Goal: Task Accomplishment & Management: Use online tool/utility

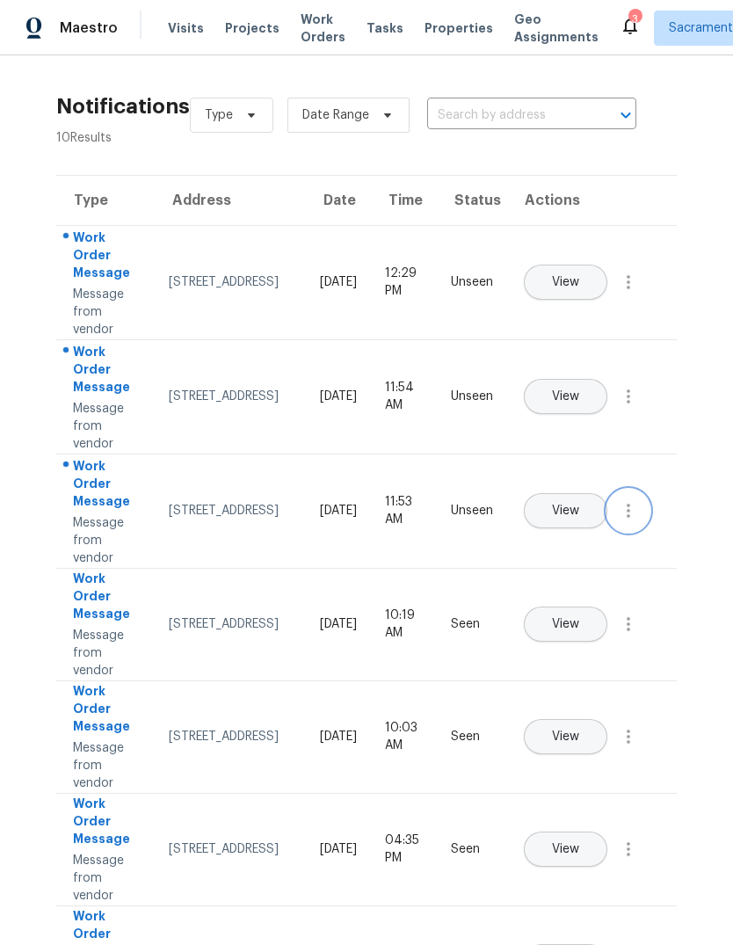
click at [634, 521] on icon "button" at bounding box center [628, 510] width 21 height 21
click at [570, 514] on ul "Mark Seen" at bounding box center [528, 531] width 158 height 35
click at [560, 540] on link "Mark Seen" at bounding box center [527, 531] width 149 height 26
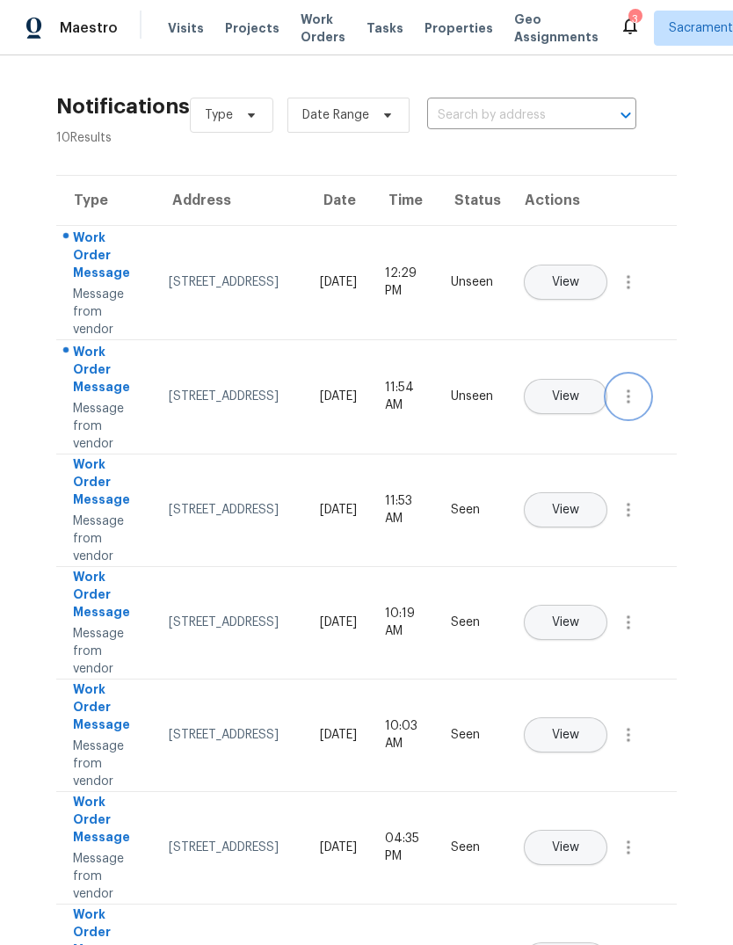
click at [625, 407] on icon "button" at bounding box center [628, 396] width 21 height 21
click at [574, 421] on div "Mark Seen" at bounding box center [528, 418] width 137 height 18
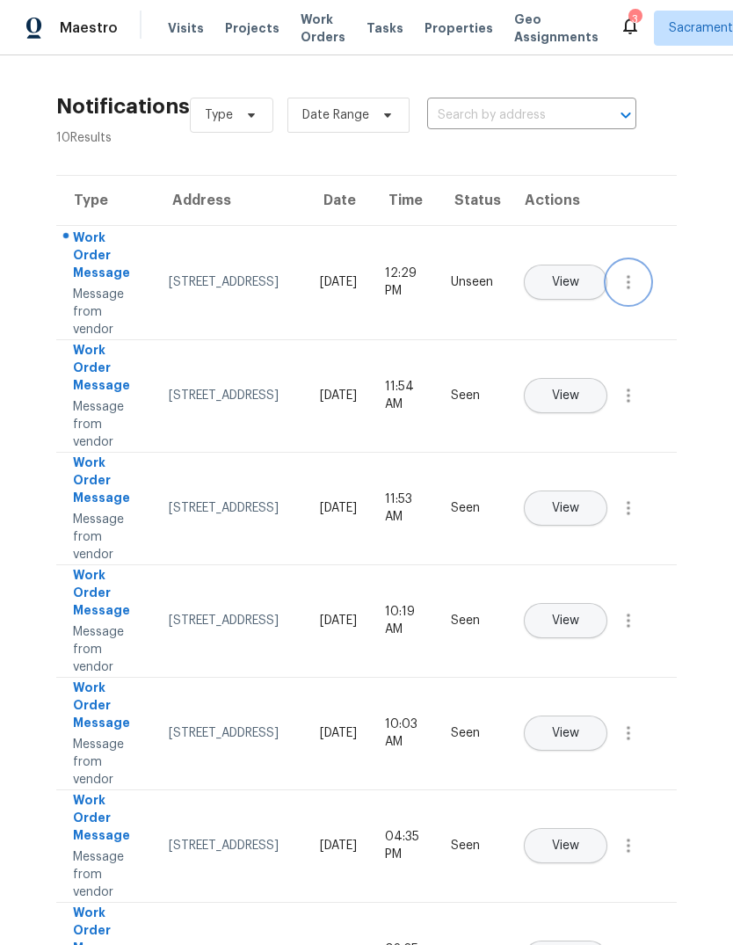
click at [626, 303] on button "button" at bounding box center [628, 282] width 42 height 42
click at [573, 305] on div "Mark Seen" at bounding box center [528, 303] width 137 height 18
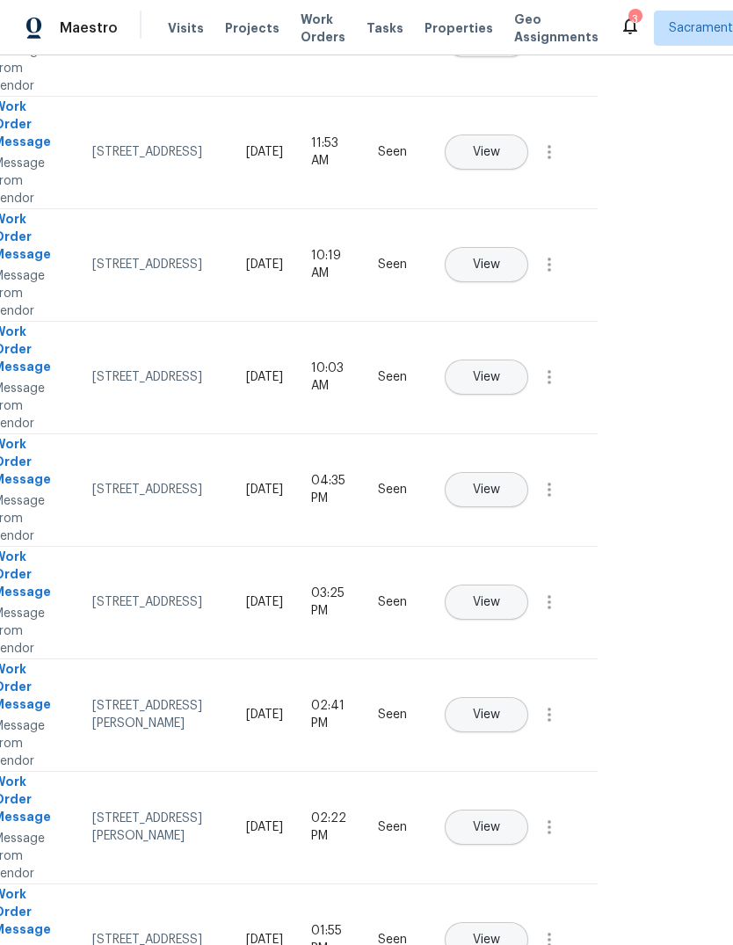
scroll to position [354, 80]
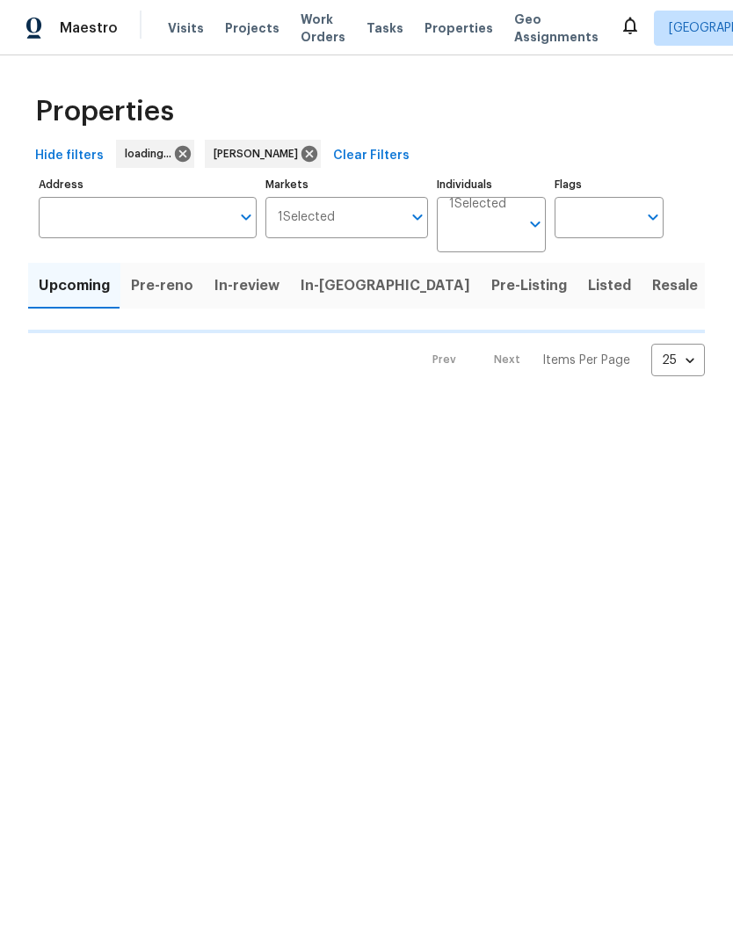
click at [588, 293] on span "Listed" at bounding box center [609, 285] width 43 height 25
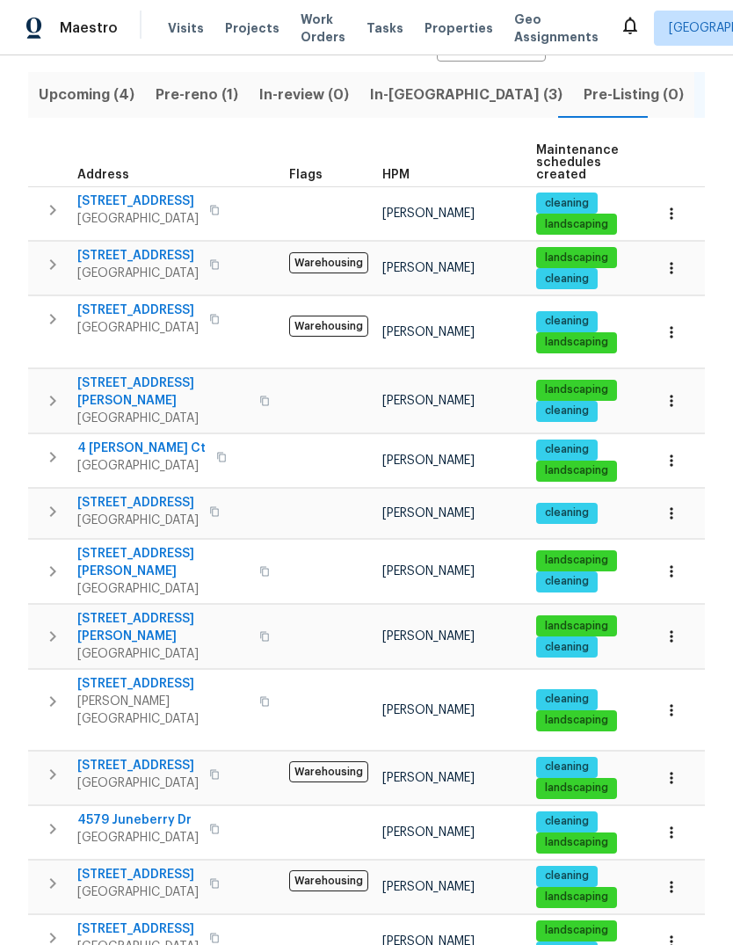
click at [83, 610] on span "[STREET_ADDRESS][PERSON_NAME]" at bounding box center [162, 627] width 171 height 35
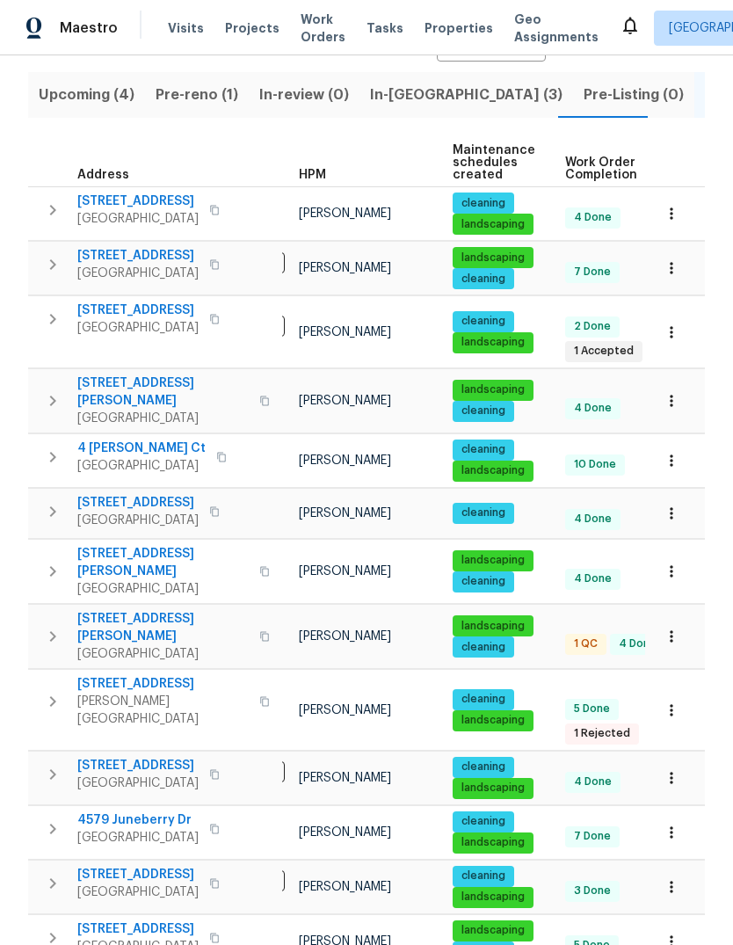
scroll to position [0, 54]
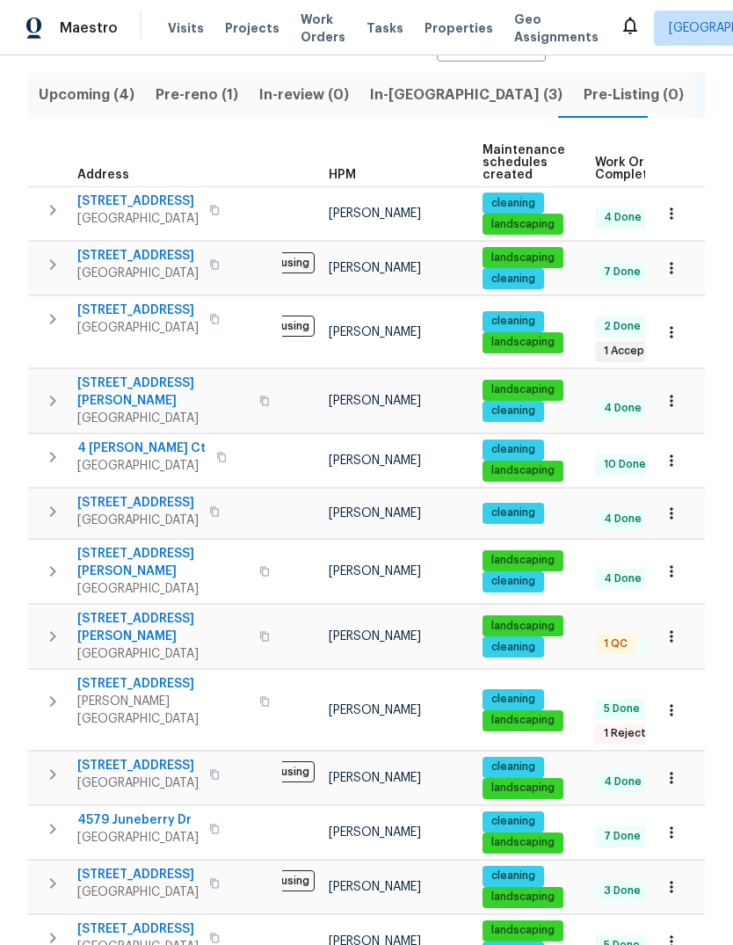
click at [77, 675] on span "1540 Pastal Way" at bounding box center [162, 684] width 171 height 18
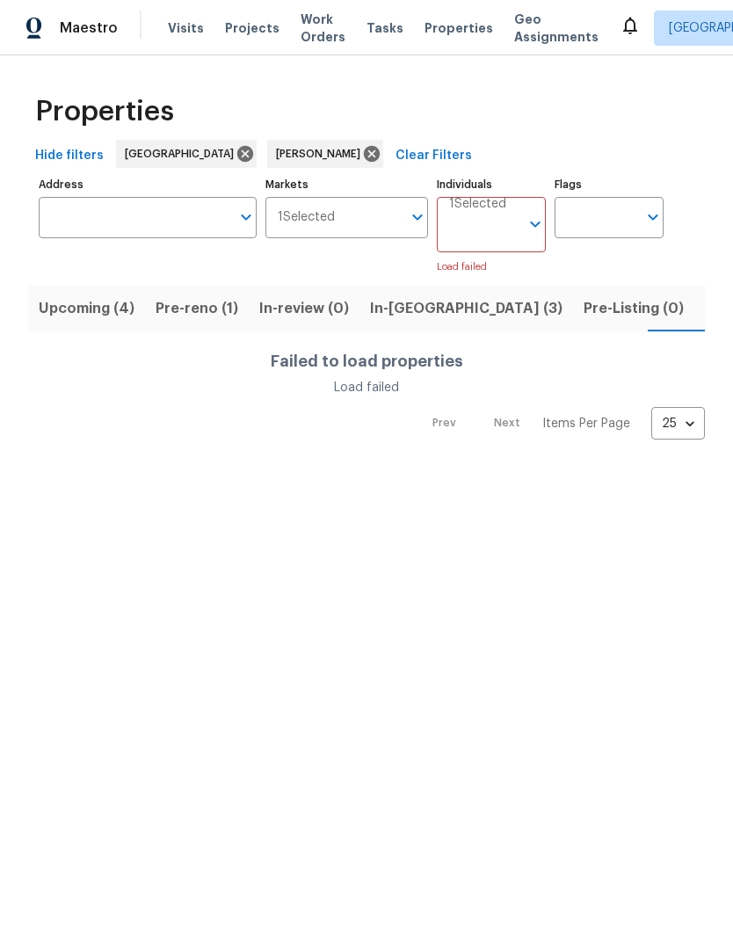
click at [676, 270] on div "Address Address Markets 1 Selected Markets Individuals 1 Selected Individuals L…" at bounding box center [367, 224] width 656 height 104
click at [675, 270] on div "Address Address Markets 1 Selected Markets Individuals 1 Selected Individuals L…" at bounding box center [367, 224] width 656 height 104
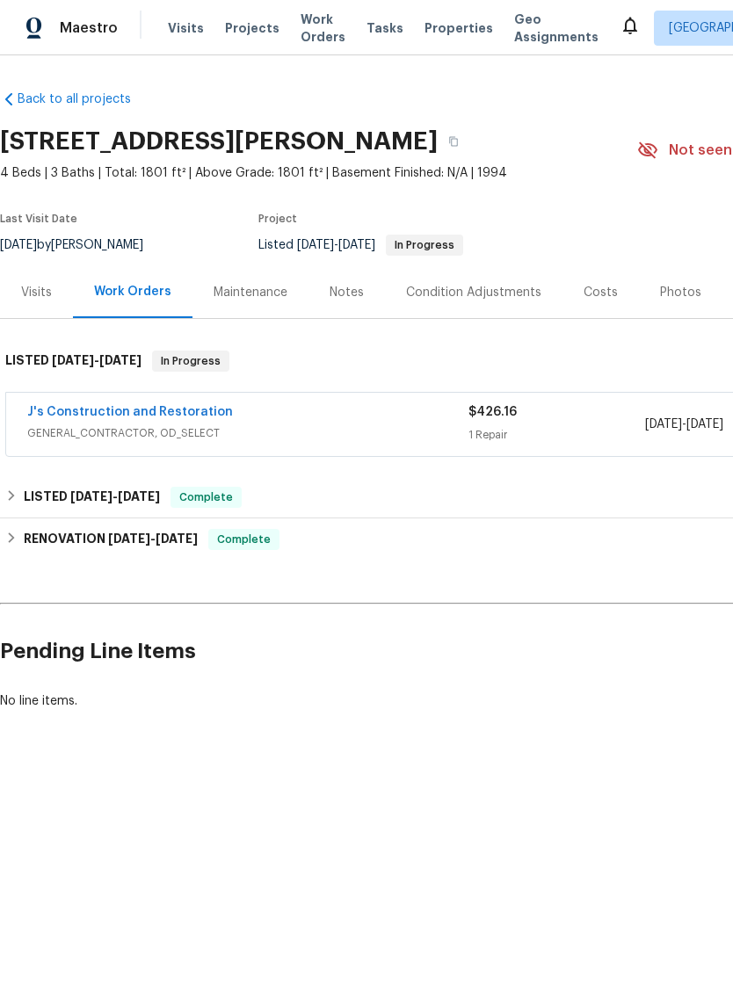
click at [60, 411] on link "J's Construction and Restoration" at bounding box center [130, 412] width 206 height 12
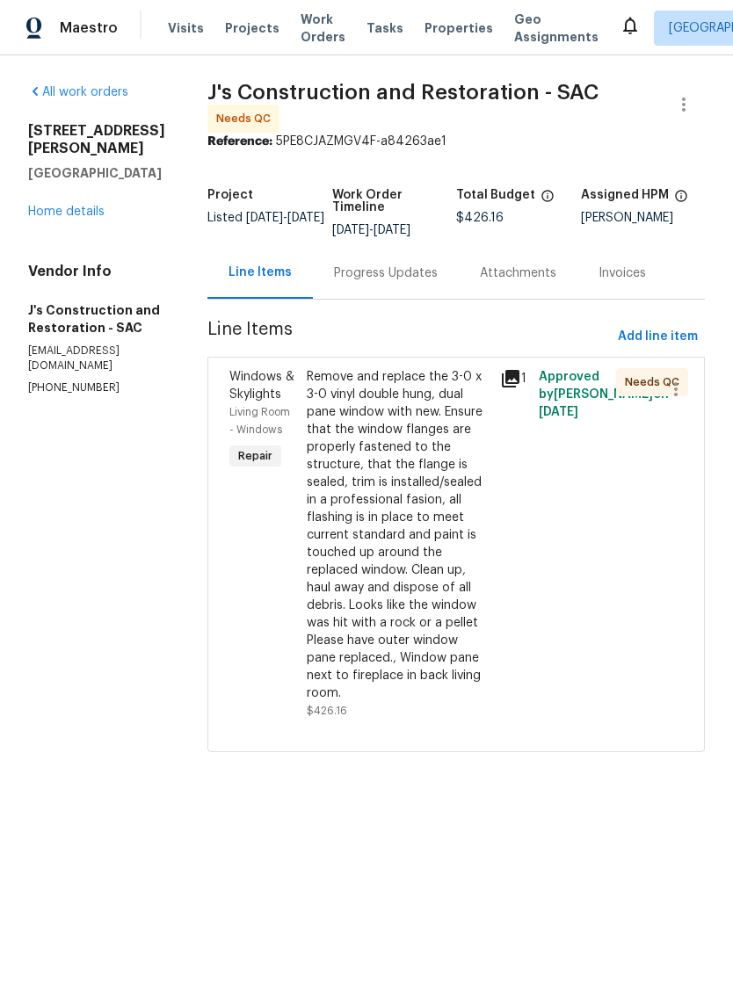
click at [413, 585] on div "Remove and replace the 3-0 x 3-0 vinyl double hung, dual pane window with new. …" at bounding box center [398, 535] width 183 height 334
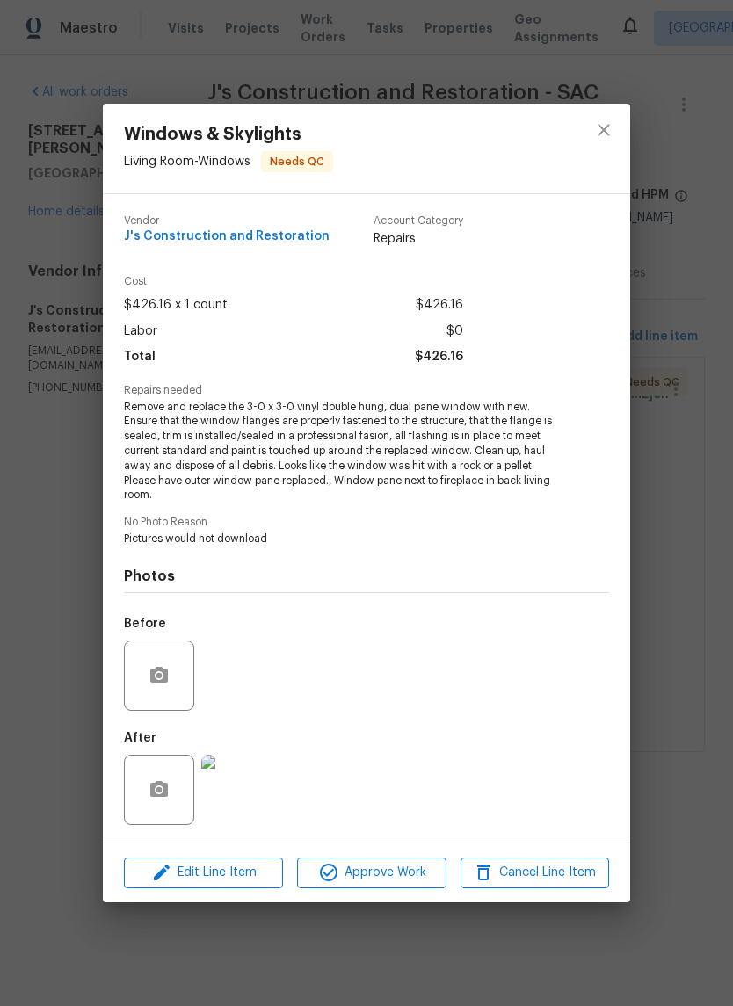
click at [239, 793] on img at bounding box center [236, 790] width 70 height 70
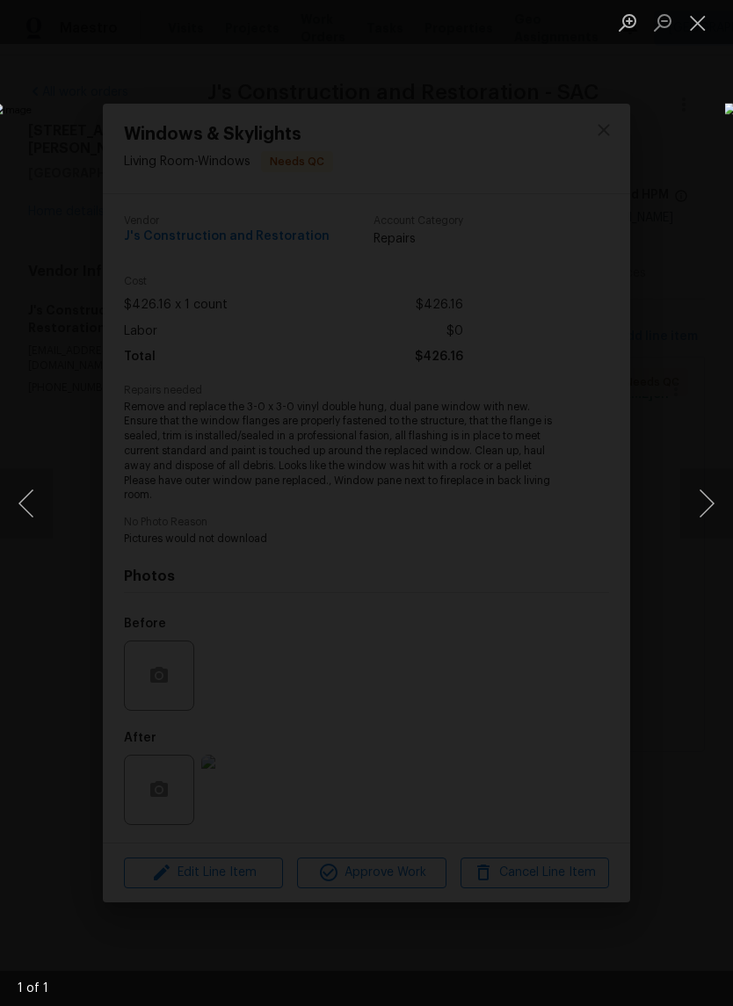
click at [702, 18] on button "Close lightbox" at bounding box center [697, 22] width 35 height 31
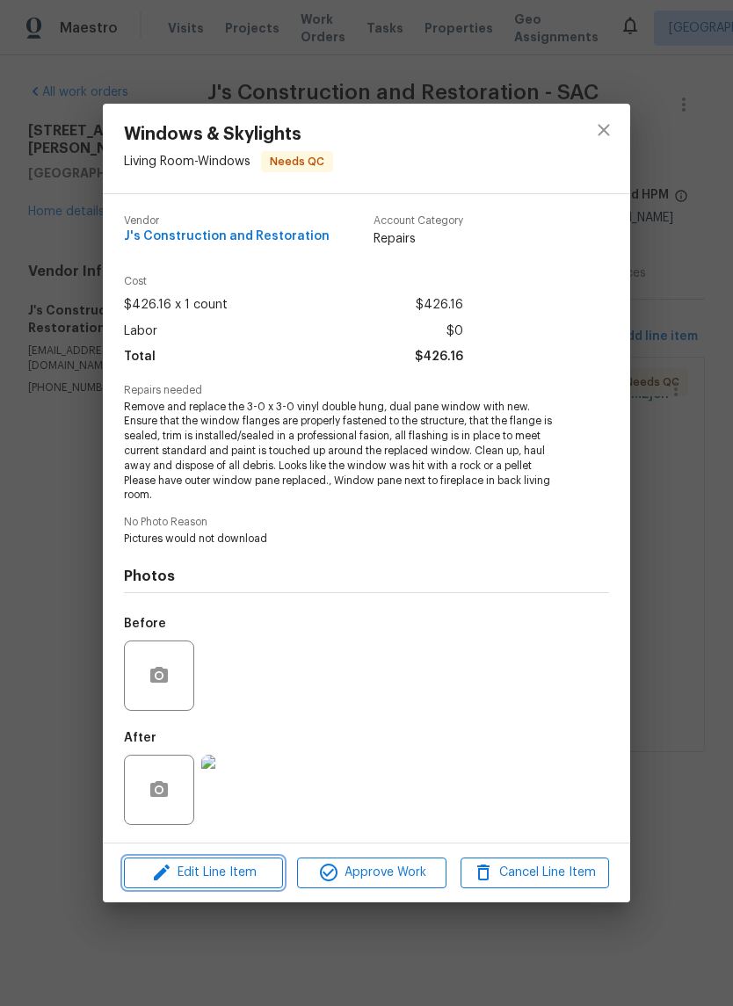
click at [221, 876] on span "Edit Line Item" at bounding box center [203, 873] width 149 height 22
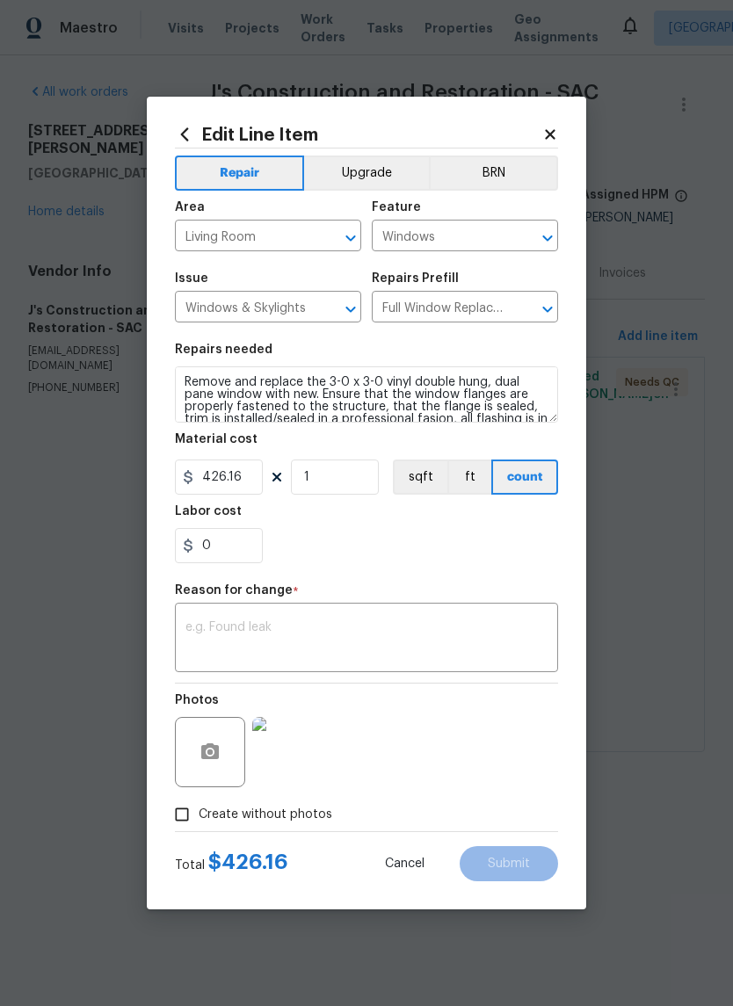
click at [648, 442] on body "Maestro Visits Projects Work Orders Tasks Properties Geo Assignments Sacramento…" at bounding box center [366, 400] width 733 height 801
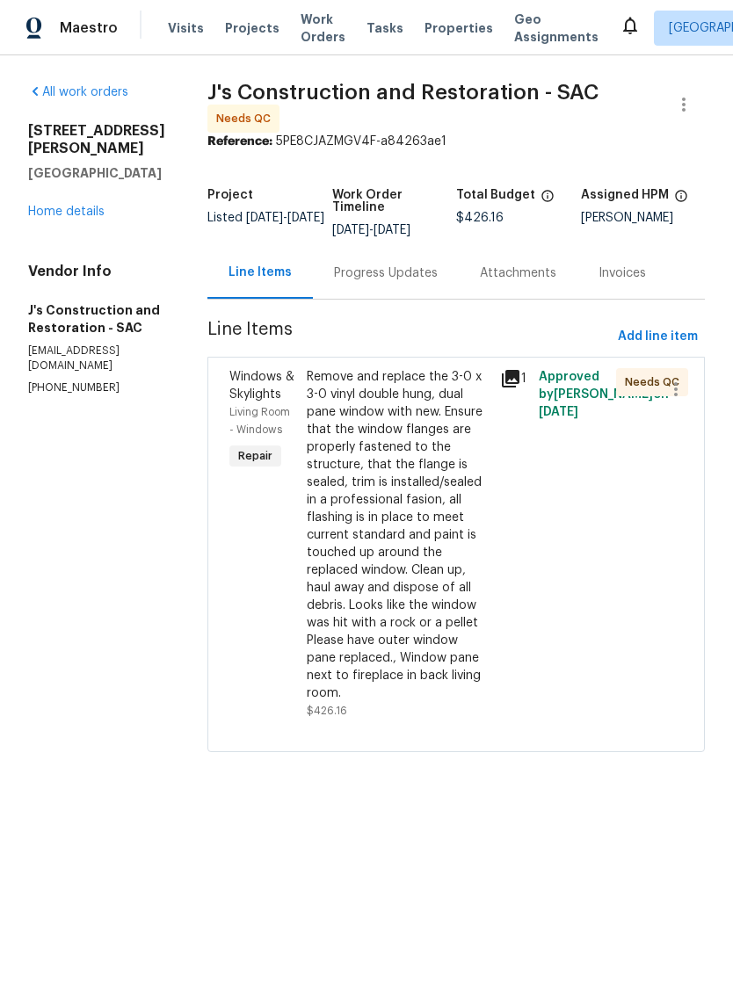
click at [443, 514] on div "Remove and replace the 3-0 x 3-0 vinyl double hung, dual pane window with new. …" at bounding box center [398, 535] width 183 height 334
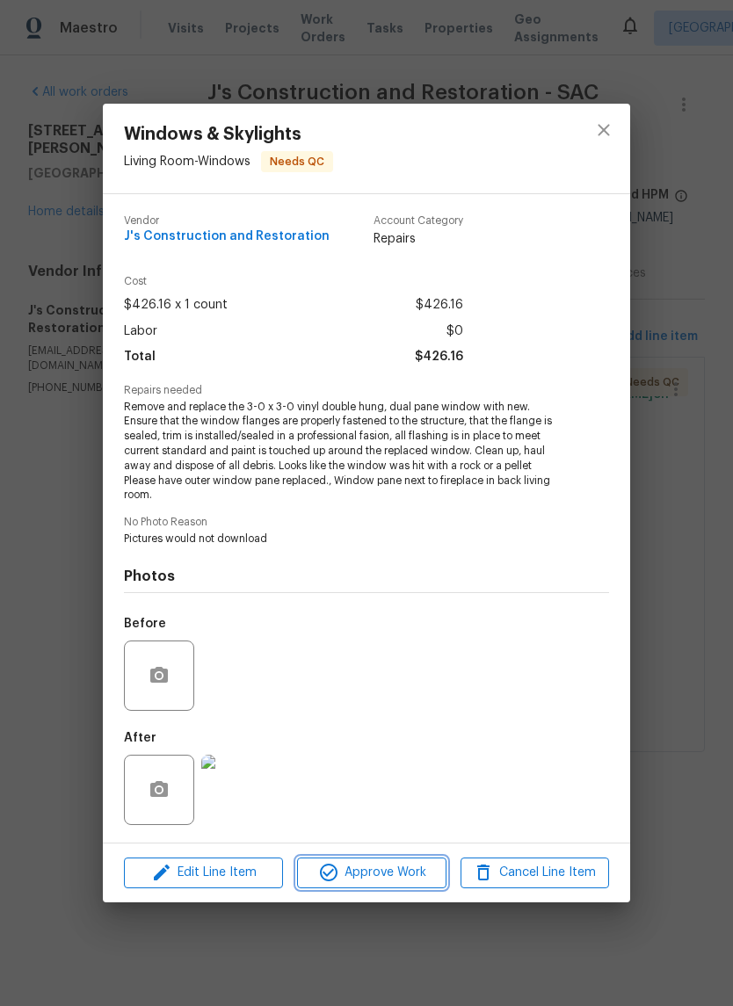
click at [400, 881] on span "Approve Work" at bounding box center [371, 873] width 138 height 22
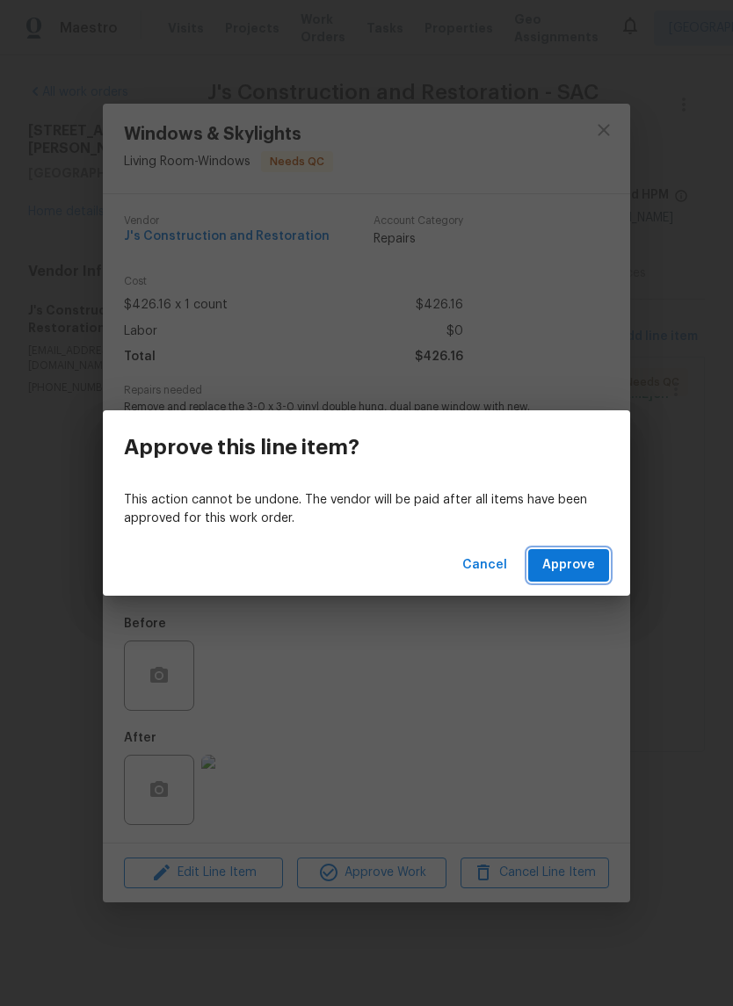
click at [576, 574] on span "Approve" at bounding box center [568, 565] width 53 height 22
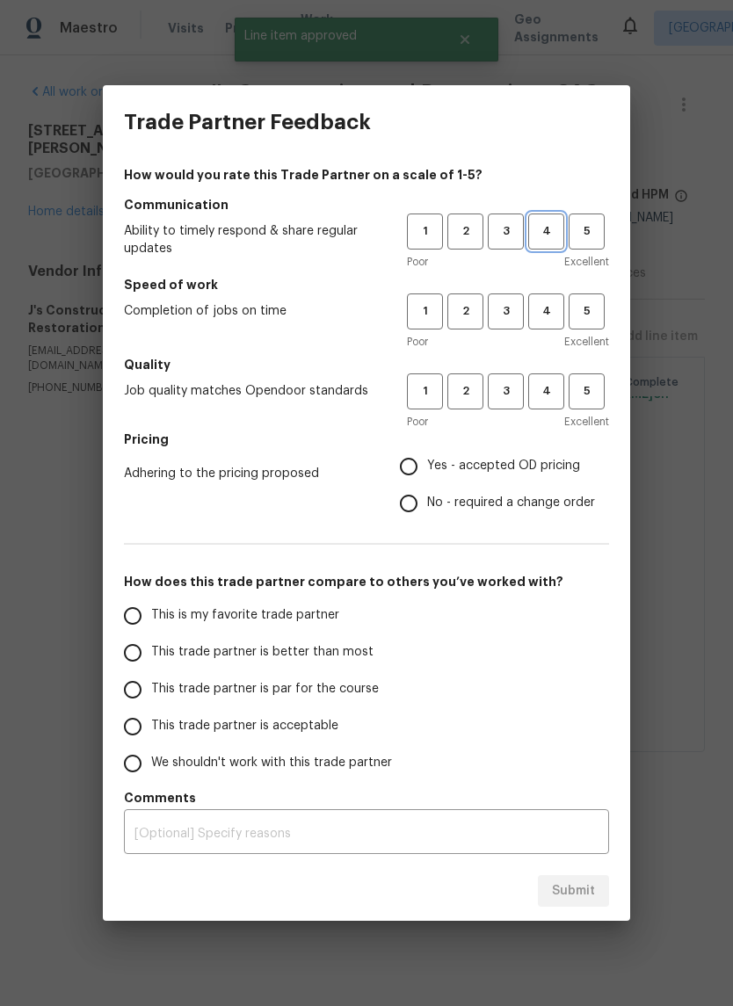
click at [550, 230] on span "4" at bounding box center [546, 231] width 33 height 20
click at [545, 317] on span "4" at bounding box center [546, 311] width 33 height 20
click at [549, 402] on button "4" at bounding box center [546, 391] width 36 height 36
click at [413, 470] on input "Yes - accepted OD pricing" at bounding box center [408, 466] width 37 height 37
radio input "true"
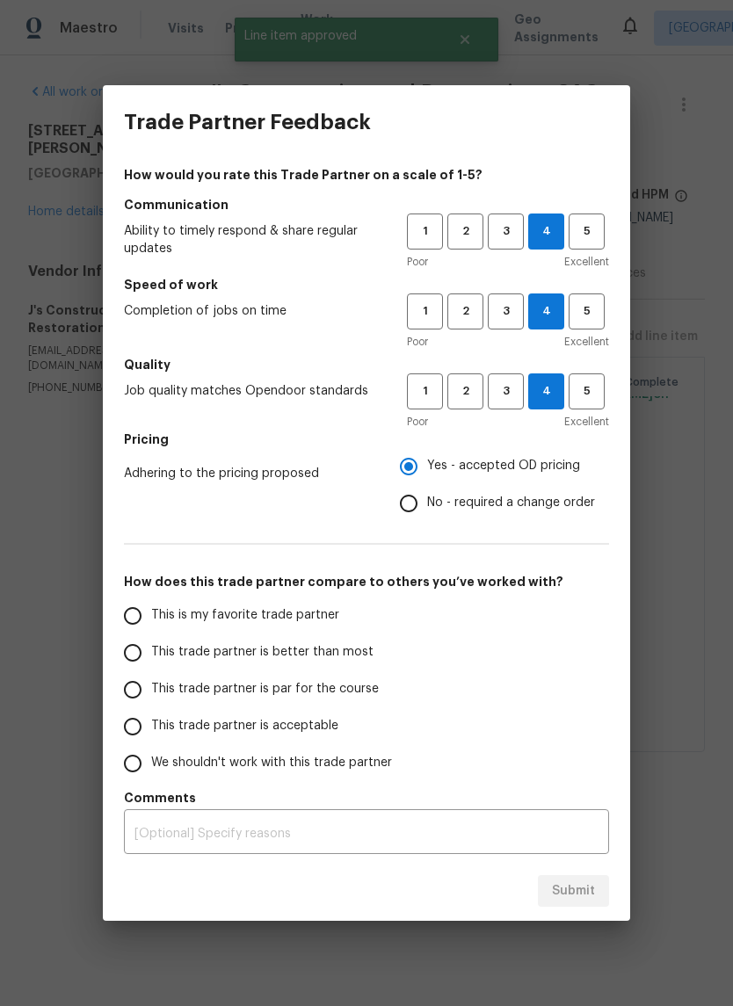
click at [109, 609] on div "How would you rate this Trade Partner on a scale of 1-5? Communication Ability …" at bounding box center [366, 510] width 527 height 702
click at [115, 619] on input "This is my favorite trade partner" at bounding box center [132, 616] width 37 height 37
click at [578, 904] on button "Submit" at bounding box center [573, 891] width 71 height 33
radio input "true"
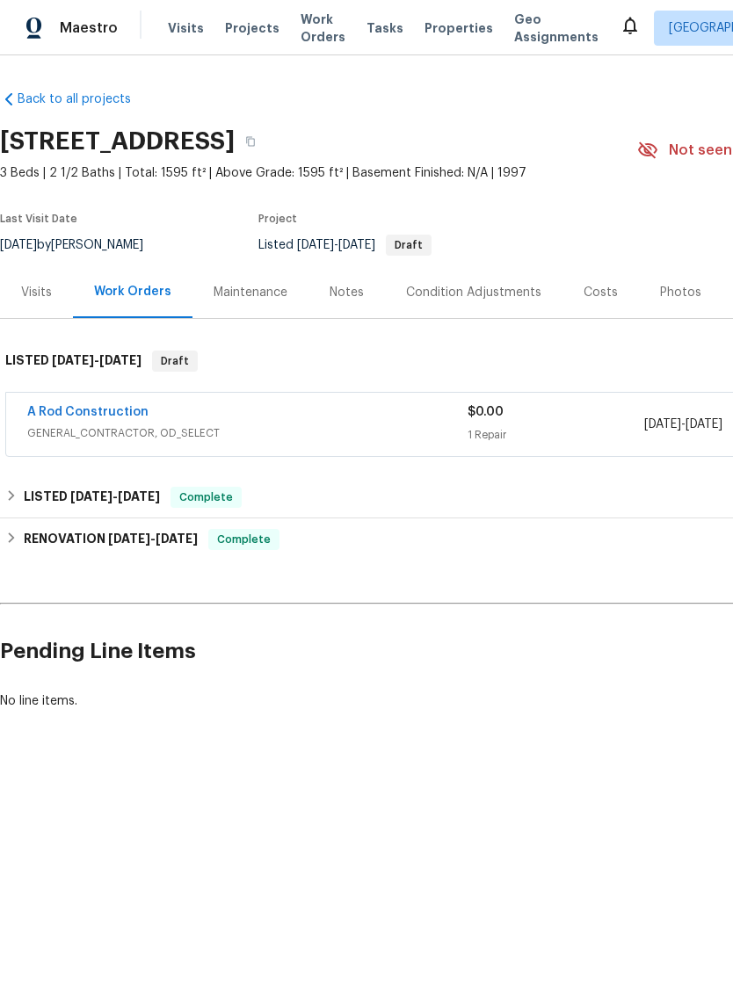
click at [60, 416] on link "A Rod Construction" at bounding box center [87, 412] width 121 height 12
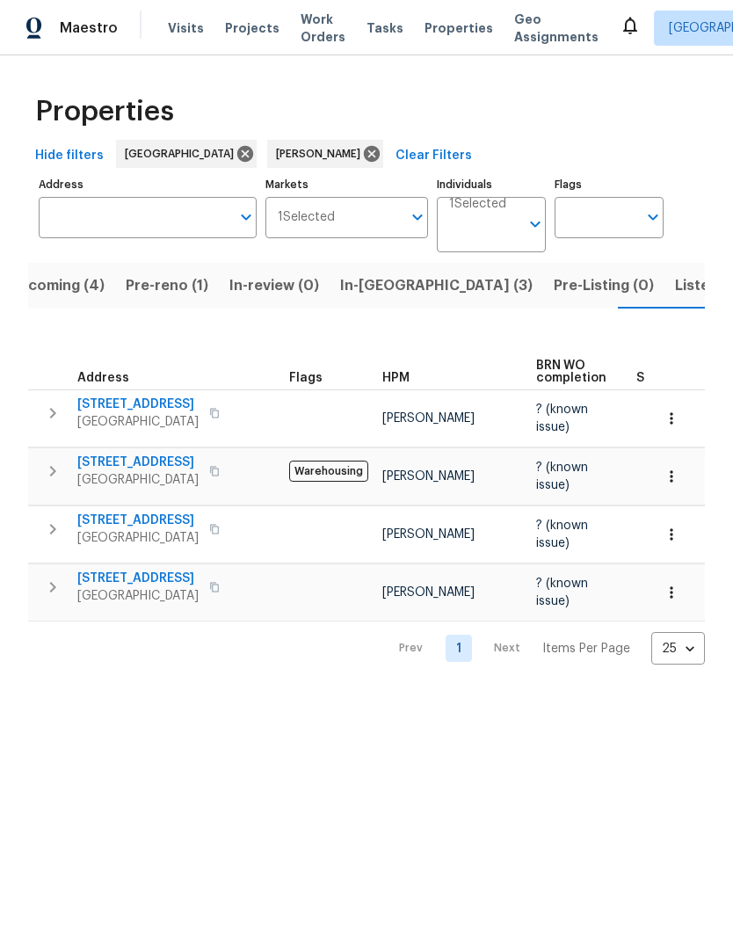
click at [62, 280] on span "Upcoming (4)" at bounding box center [57, 285] width 96 height 25
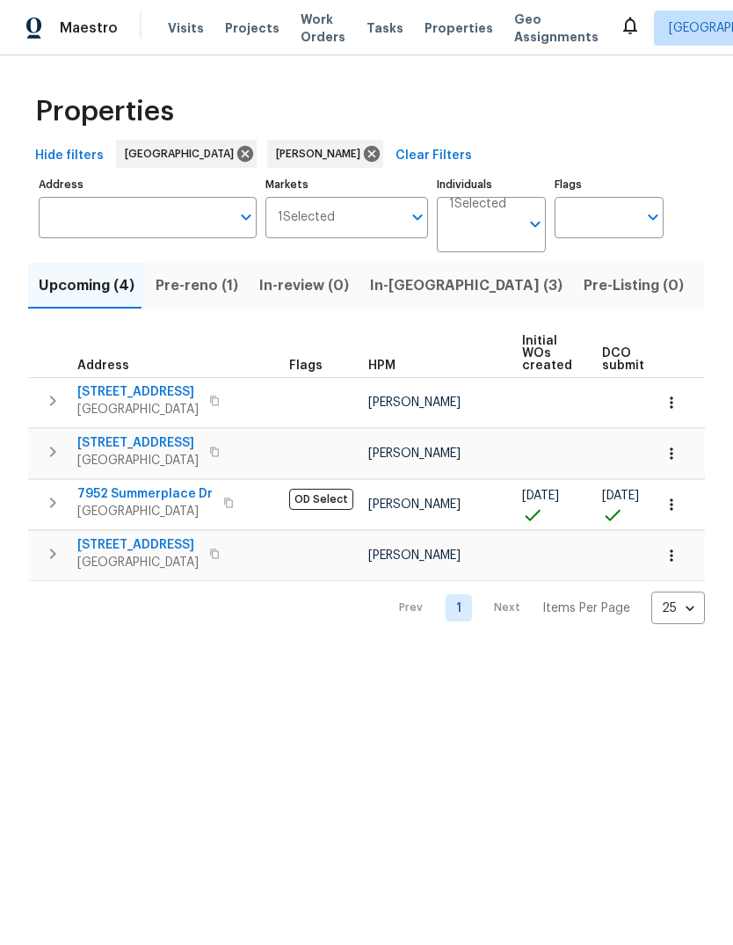
click at [22, 509] on div "Properties Hide filters [GEOGRAPHIC_DATA] [PERSON_NAME] Clear Filters Address A…" at bounding box center [366, 353] width 733 height 597
